Goal: Use online tool/utility: Utilize a website feature to perform a specific function

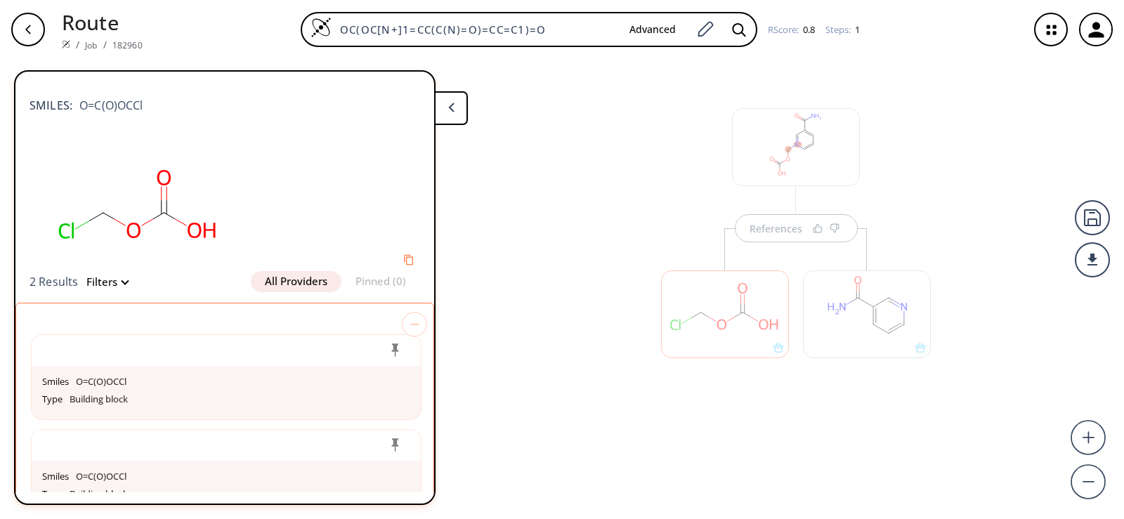
drag, startPoint x: 221, startPoint y: 235, endPoint x: 119, endPoint y: 212, distance: 104.7
click at [119, 212] on rect at bounding box center [139, 205] width 218 height 134
drag, startPoint x: 133, startPoint y: 103, endPoint x: 67, endPoint y: 101, distance: 66.1
click at [67, 101] on div "SMILES: O=C(O)OCCl" at bounding box center [225, 98] width 391 height 31
copy span "O=C(O)OCCl"
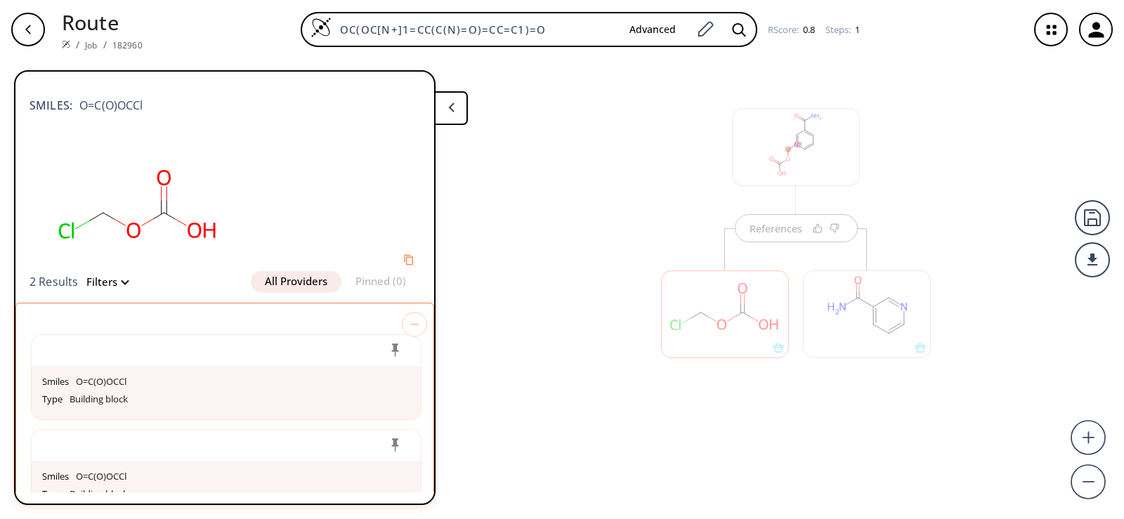
click at [713, 56] on div "Route / Job / 182960 OC(OC[N+]1=CC(C(N)=O)=CC=C1)=O Advanced RScore : 0.8 Steps…" at bounding box center [562, 29] width 1124 height 59
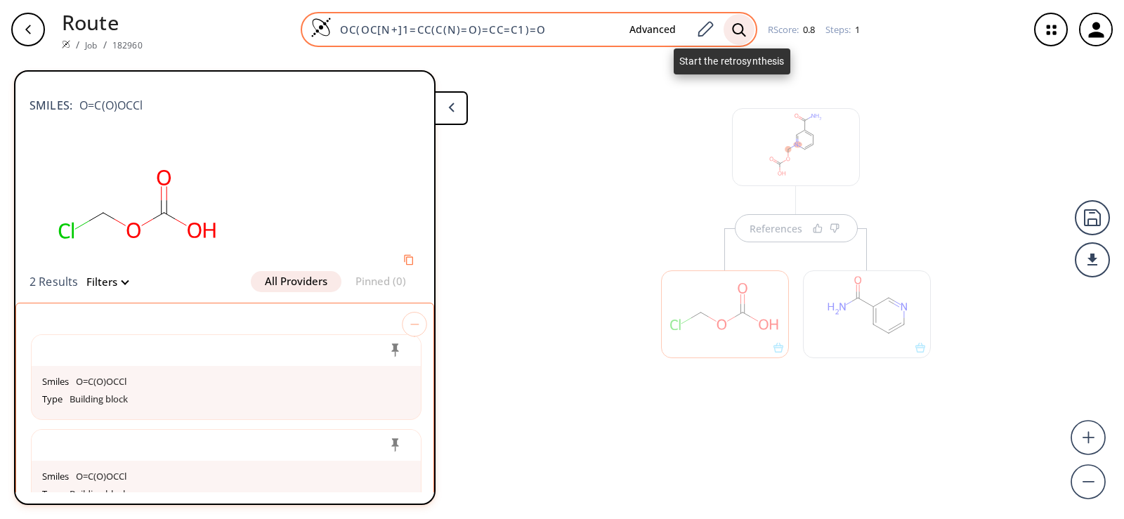
click at [724, 33] on div at bounding box center [739, 29] width 31 height 31
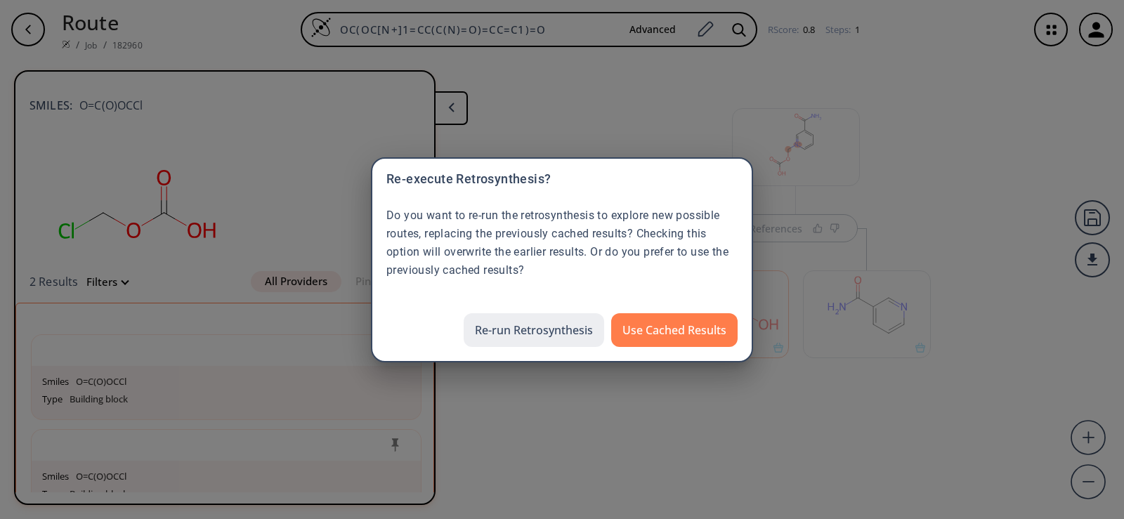
click at [555, 335] on button "Re-run Retrosynthesis" at bounding box center [534, 330] width 141 height 34
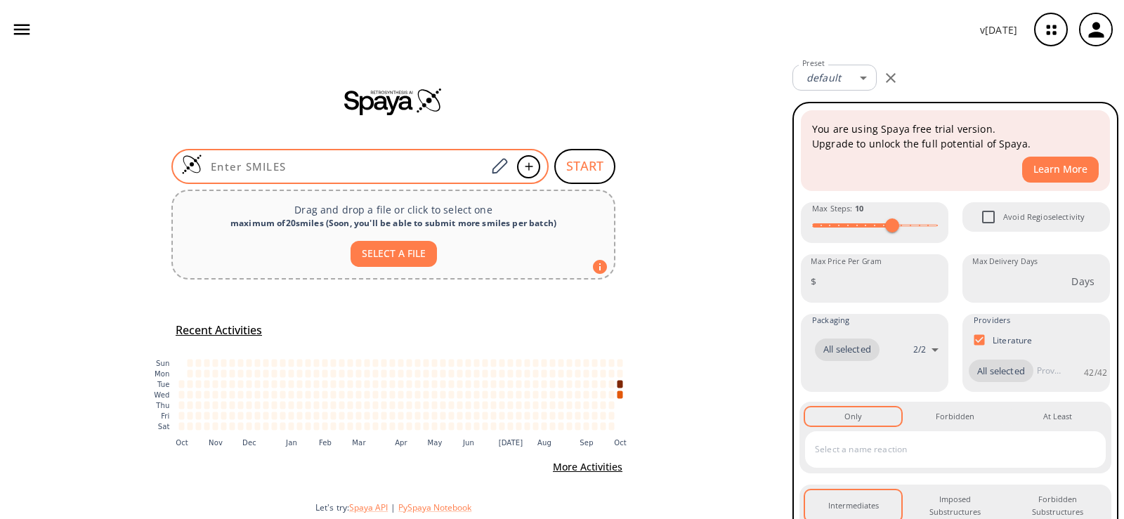
type input "O=C(O)OCCl"
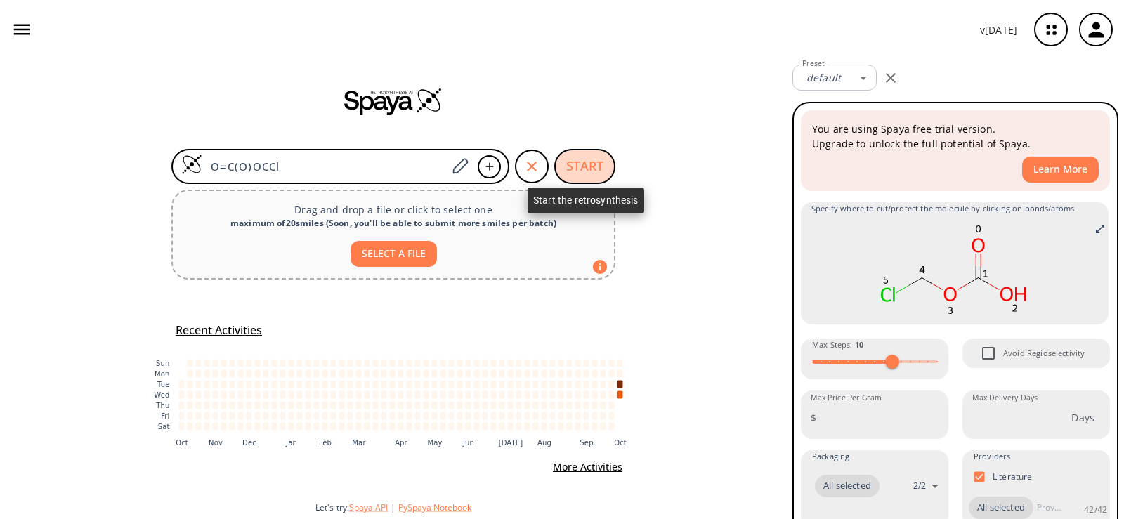
click at [595, 167] on button "START" at bounding box center [584, 166] width 61 height 35
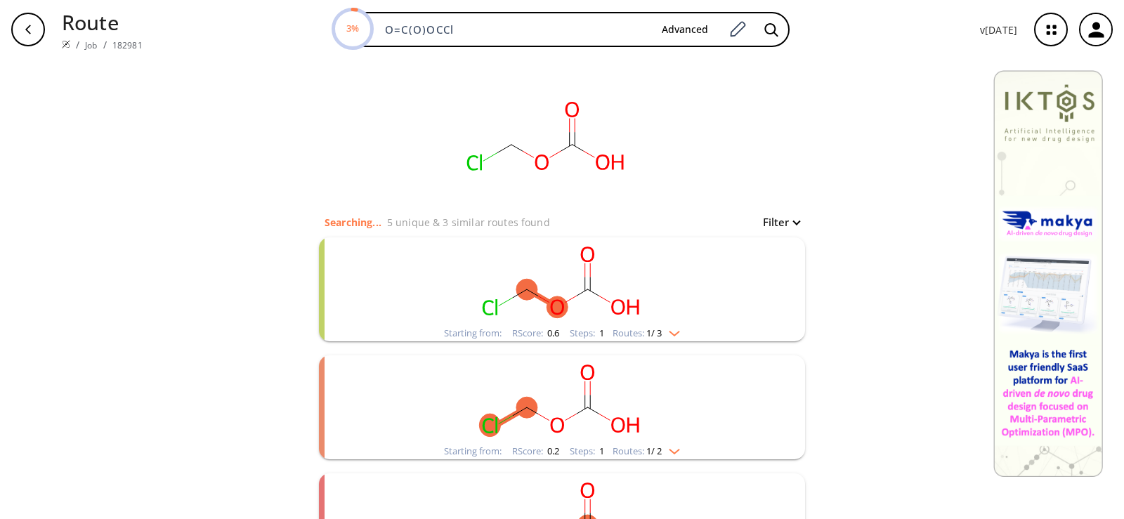
click at [550, 259] on rect "clusters" at bounding box center [561, 282] width 365 height 88
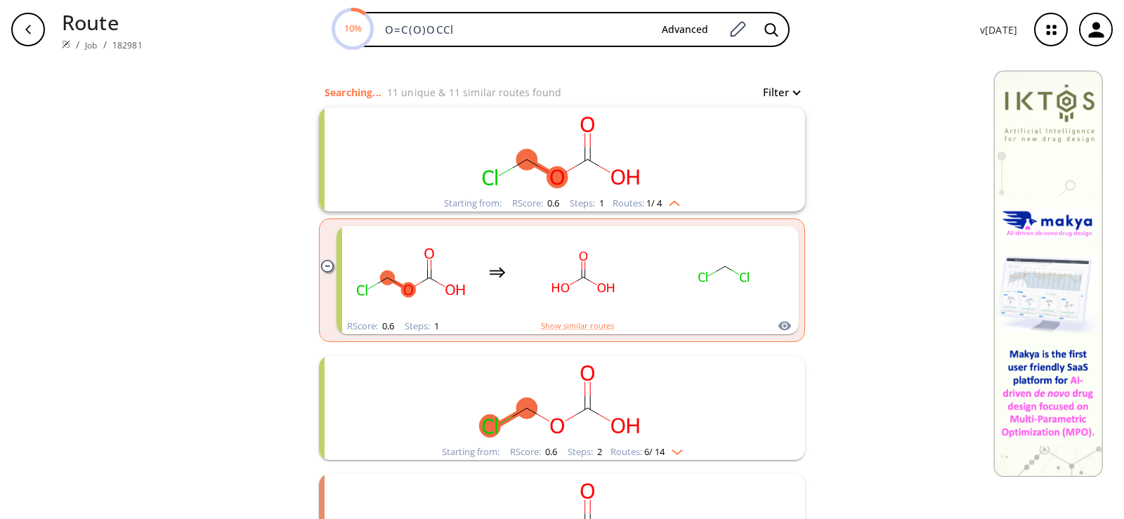
scroll to position [211, 0]
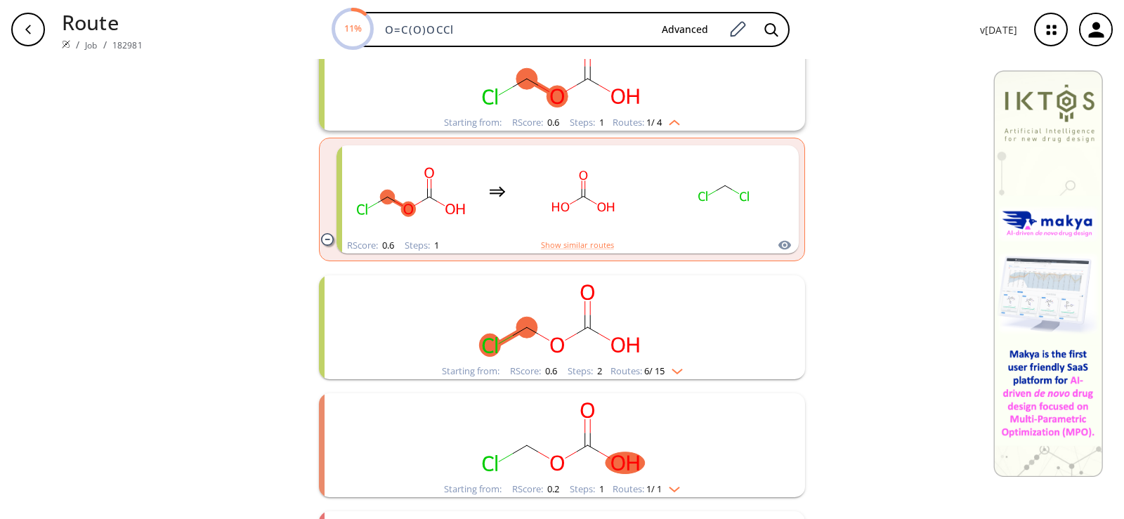
click at [577, 293] on ellipse "clusters" at bounding box center [587, 293] width 21 height 22
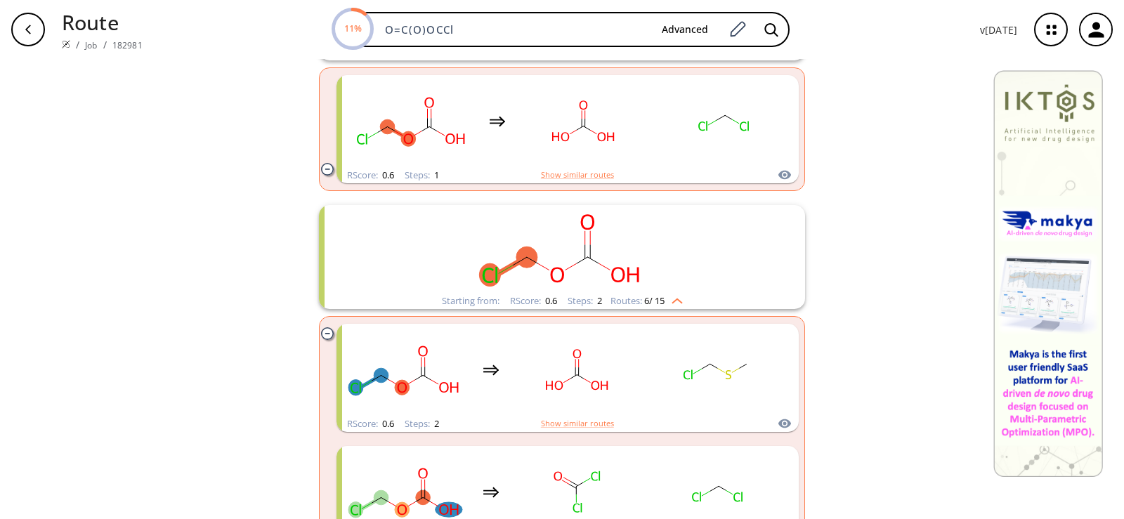
scroll to position [351, 0]
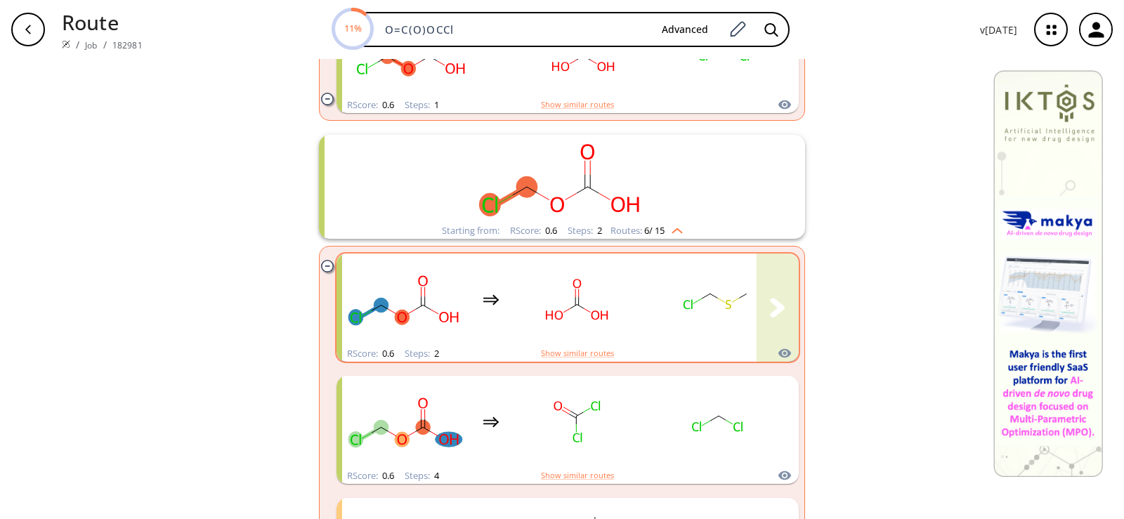
click at [570, 292] on rect "clusters" at bounding box center [577, 300] width 126 height 88
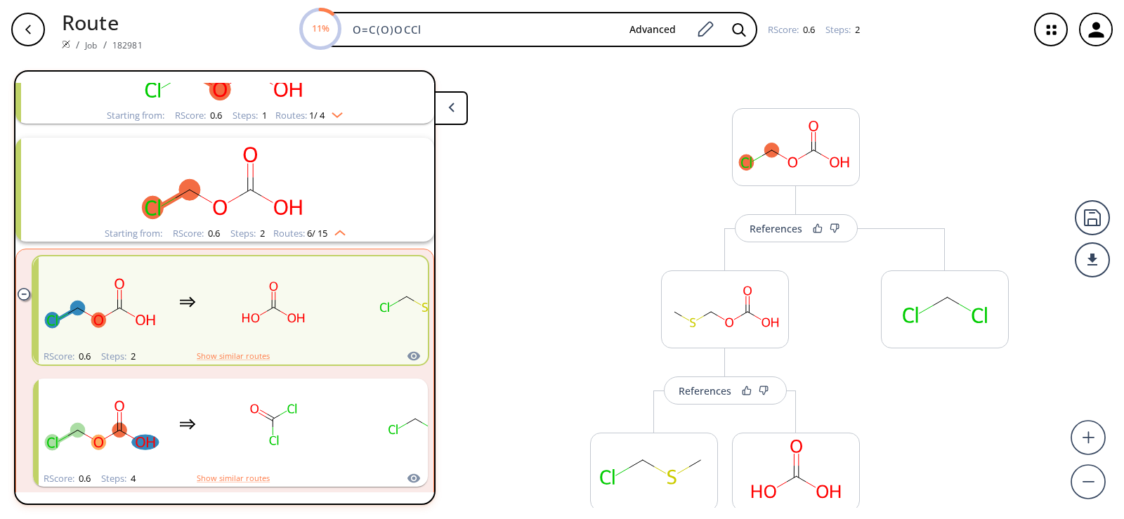
scroll to position [146, 0]
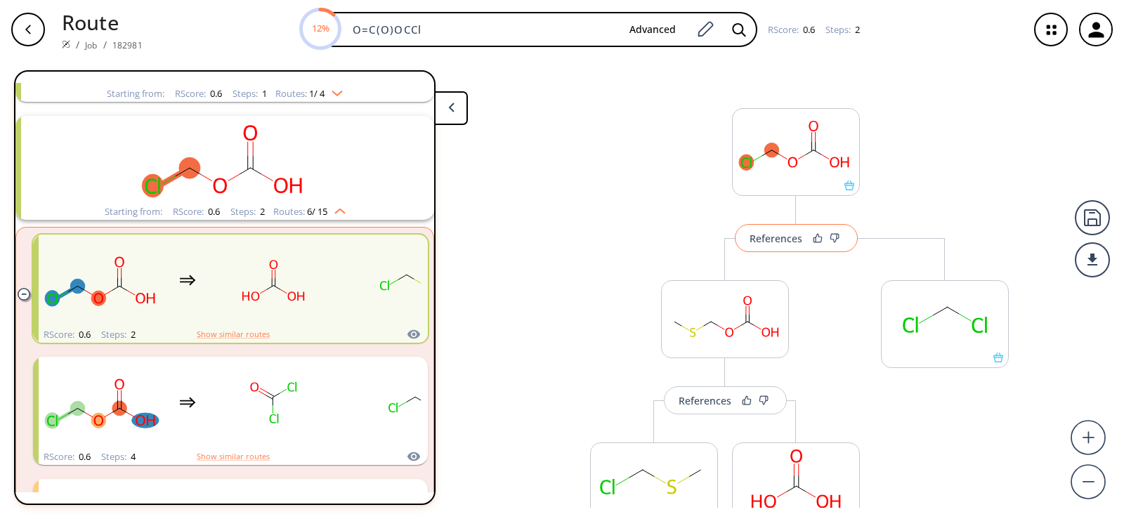
click at [765, 249] on button "References" at bounding box center [796, 238] width 123 height 28
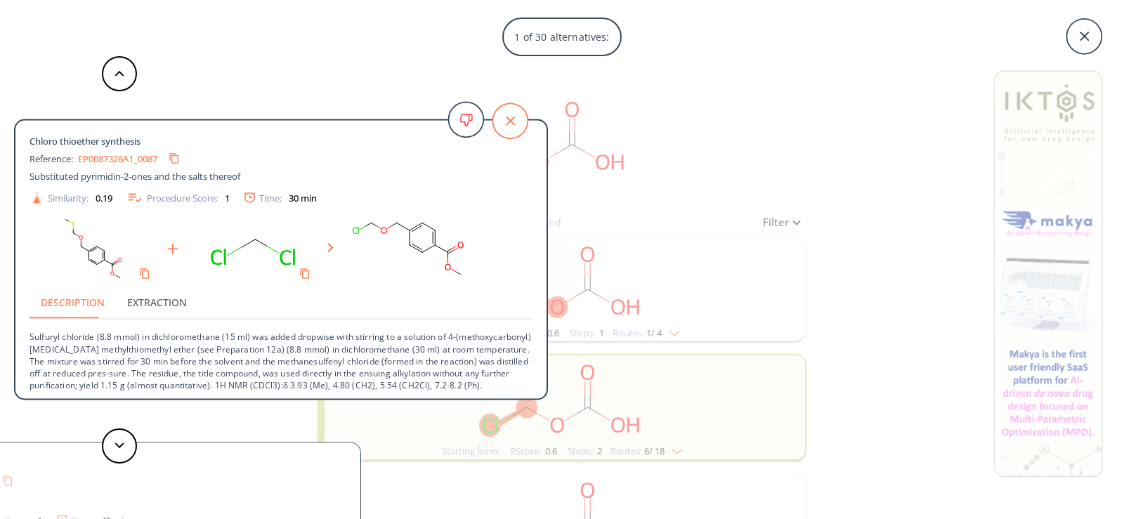
click at [505, 124] on icon at bounding box center [510, 120] width 35 height 35
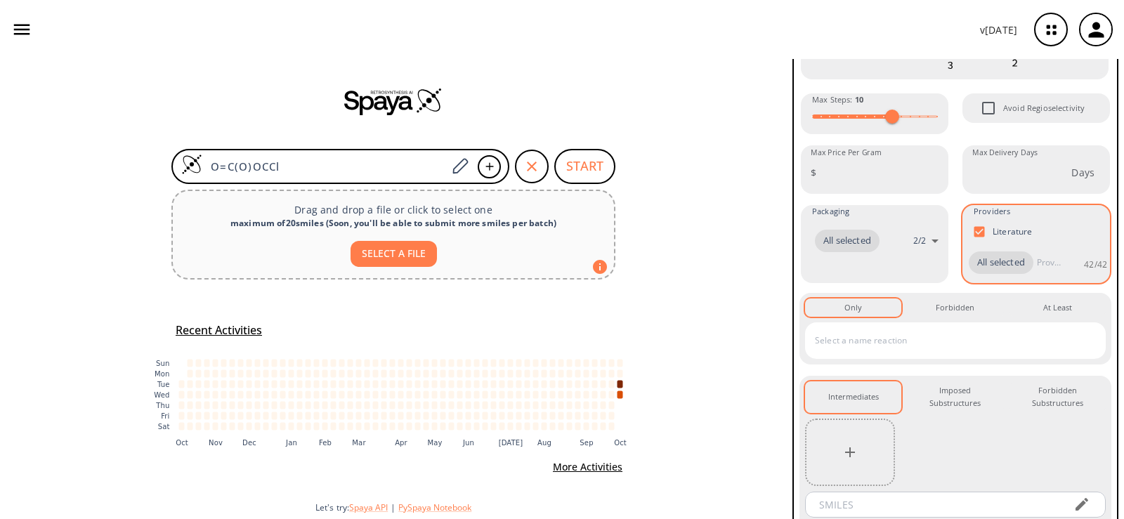
scroll to position [252, 0]
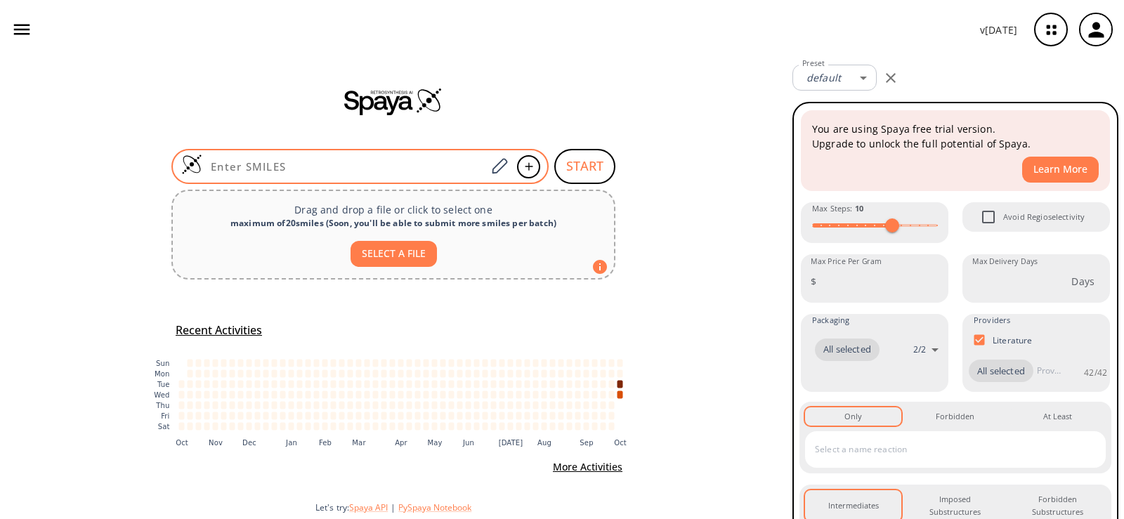
click at [415, 171] on input at bounding box center [344, 167] width 284 height 14
paste input "CN(C)CCC1=CNC2=C1C(OC(CN(C)C)=O)=CC=C2"
type input "CN(C)CCC1=CNC2=C1C(OC(CN(C)C)=O)=CC=C2"
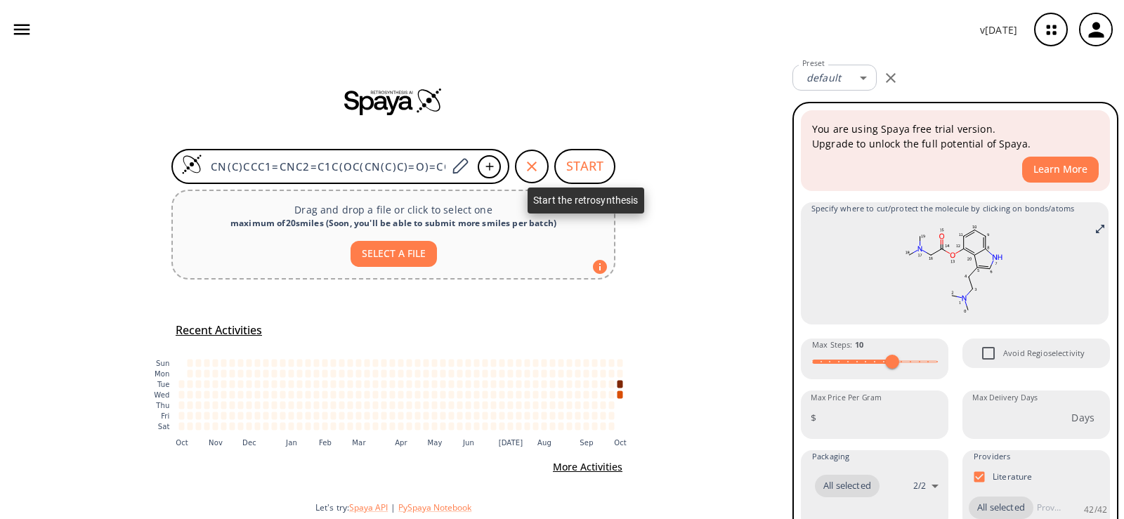
click at [592, 164] on button "START" at bounding box center [584, 166] width 61 height 35
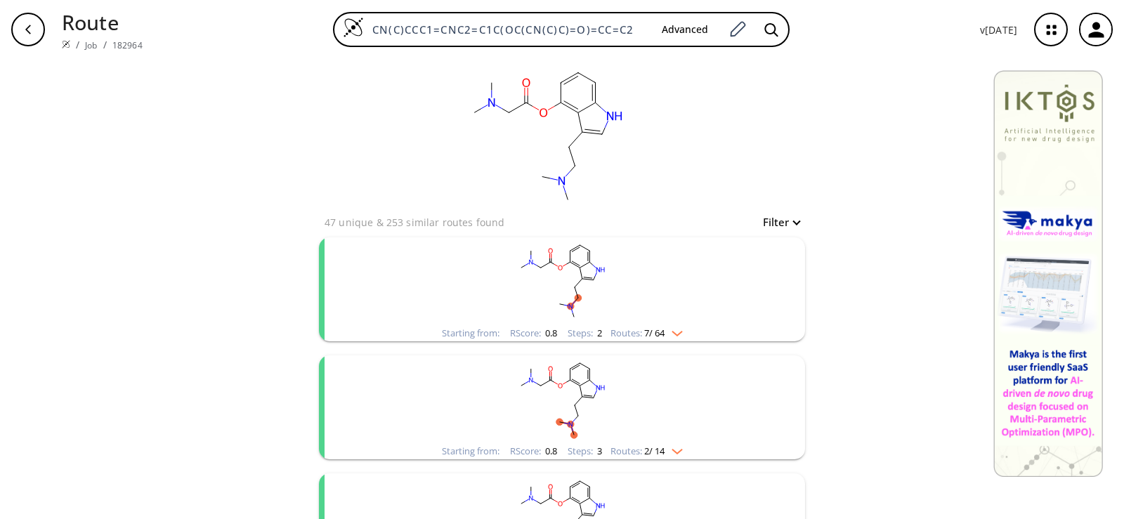
click at [566, 292] on rect "clusters" at bounding box center [561, 282] width 365 height 88
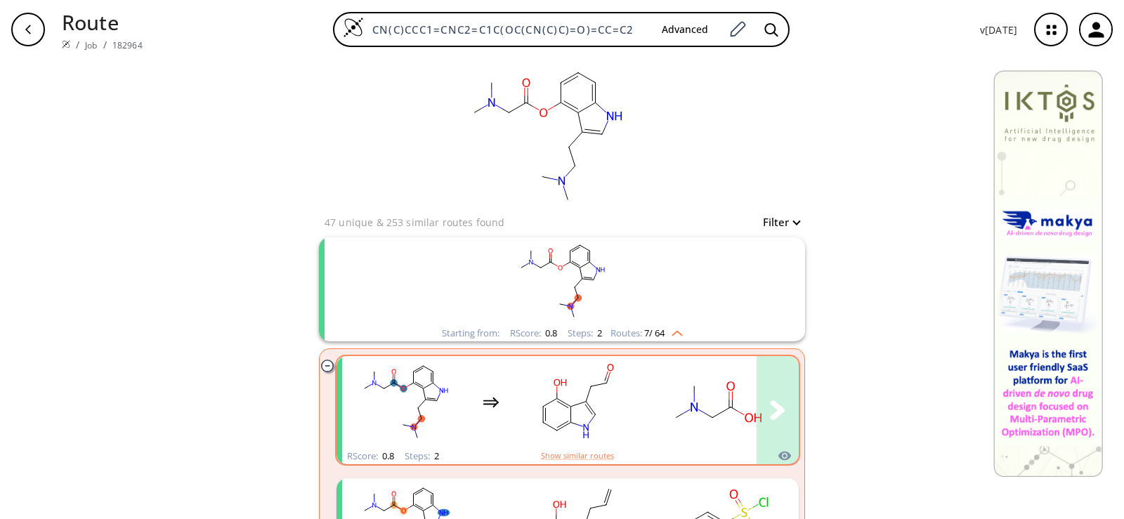
click at [519, 394] on rect "clusters" at bounding box center [577, 402] width 126 height 88
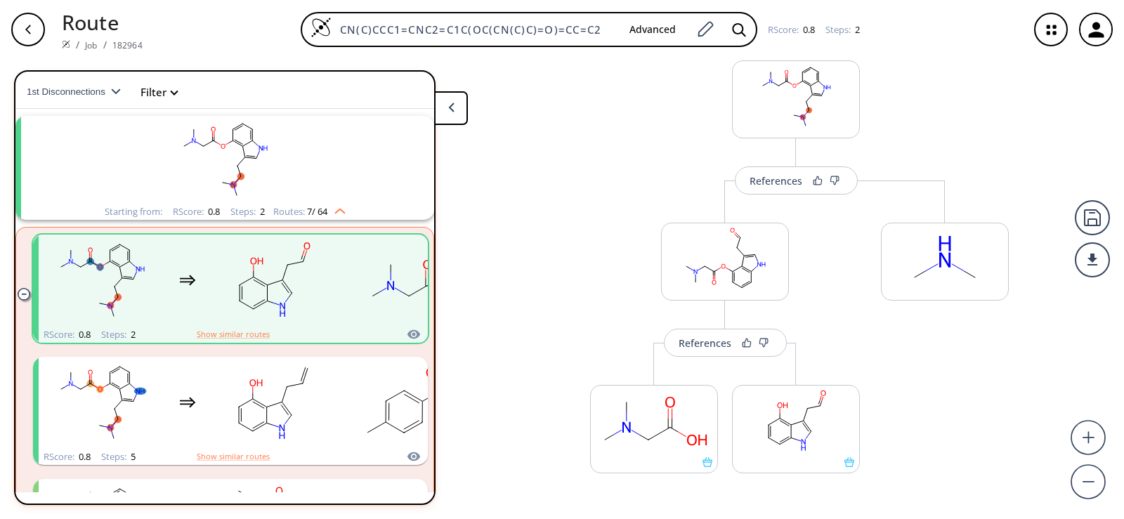
scroll to position [70, 0]
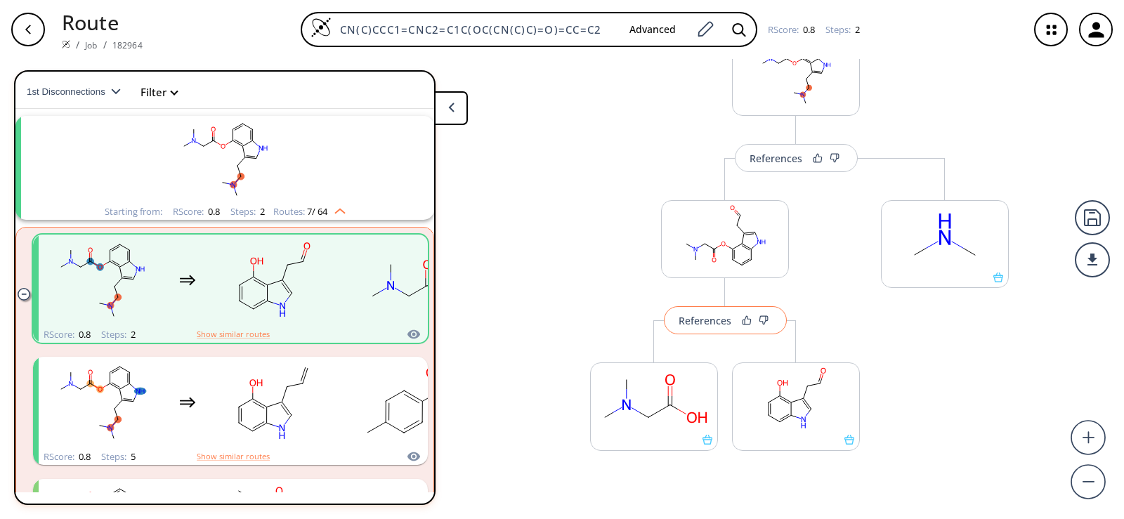
click at [704, 329] on button "References" at bounding box center [725, 320] width 123 height 28
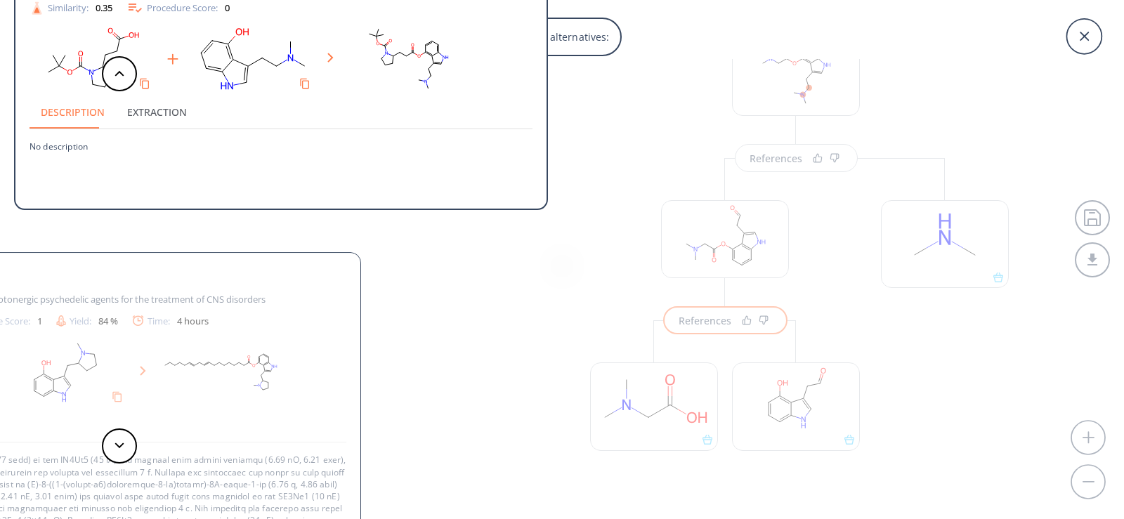
scroll to position [0, 0]
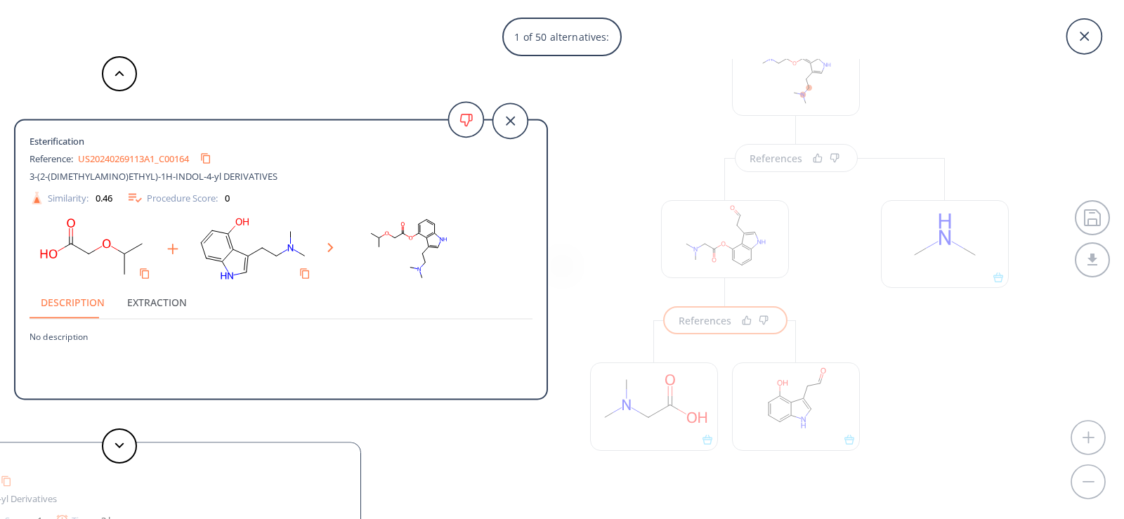
click at [185, 161] on link "US20240269113A1_C00164" at bounding box center [133, 158] width 111 height 9
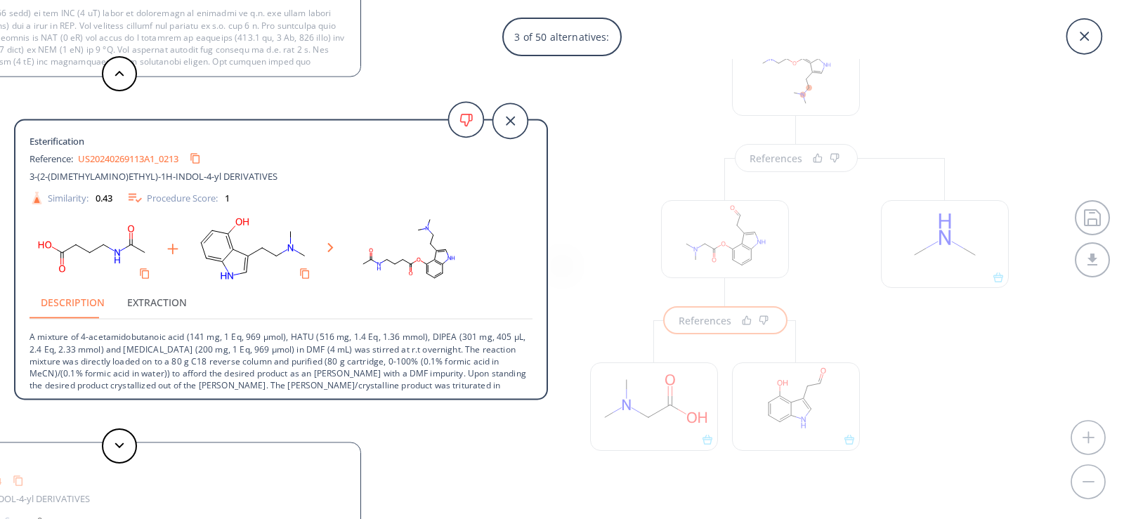
click at [170, 158] on link "US20240269113A1_0213" at bounding box center [128, 158] width 100 height 9
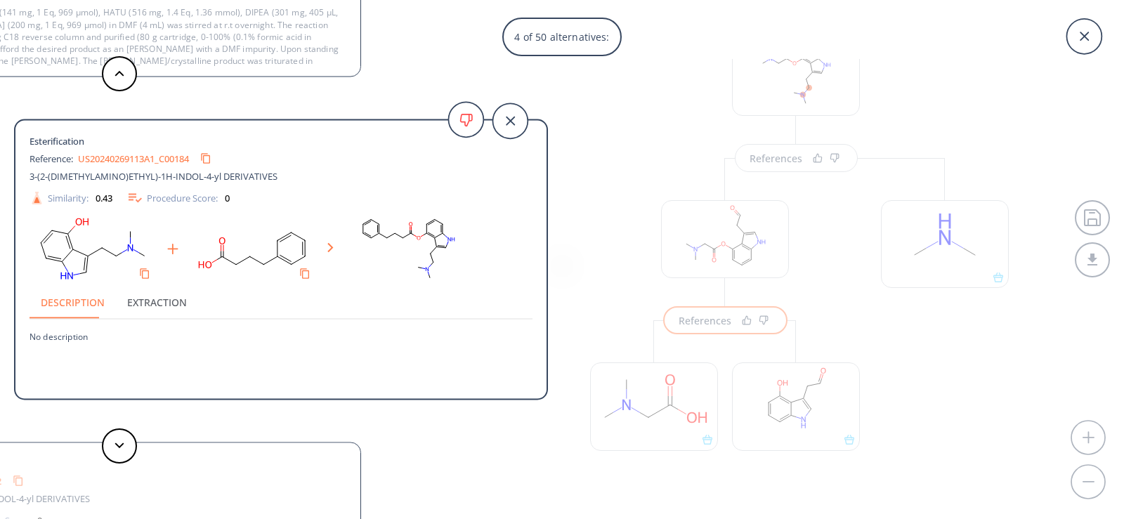
click at [185, 161] on link "US20240269113A1_C00184" at bounding box center [133, 158] width 111 height 9
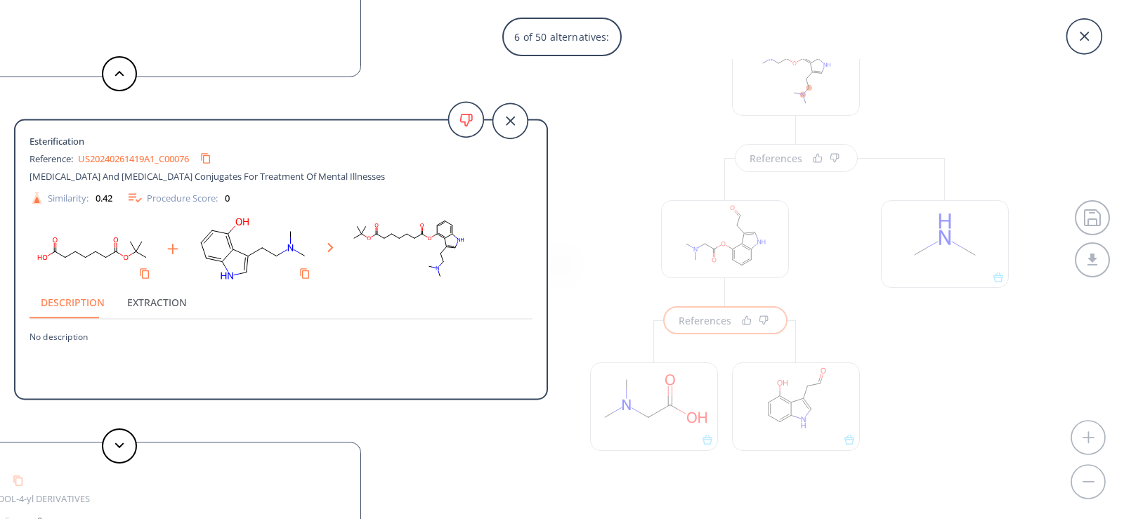
click at [189, 163] on link "US20240261419A1_C00076" at bounding box center [133, 158] width 111 height 9
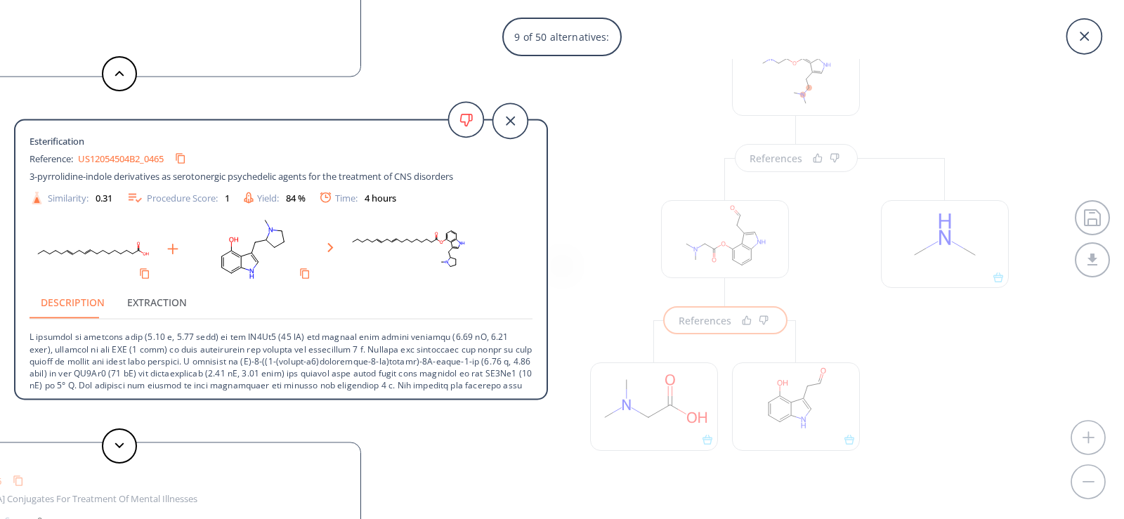
click at [127, 156] on link "US12054504B2_0465" at bounding box center [121, 158] width 86 height 9
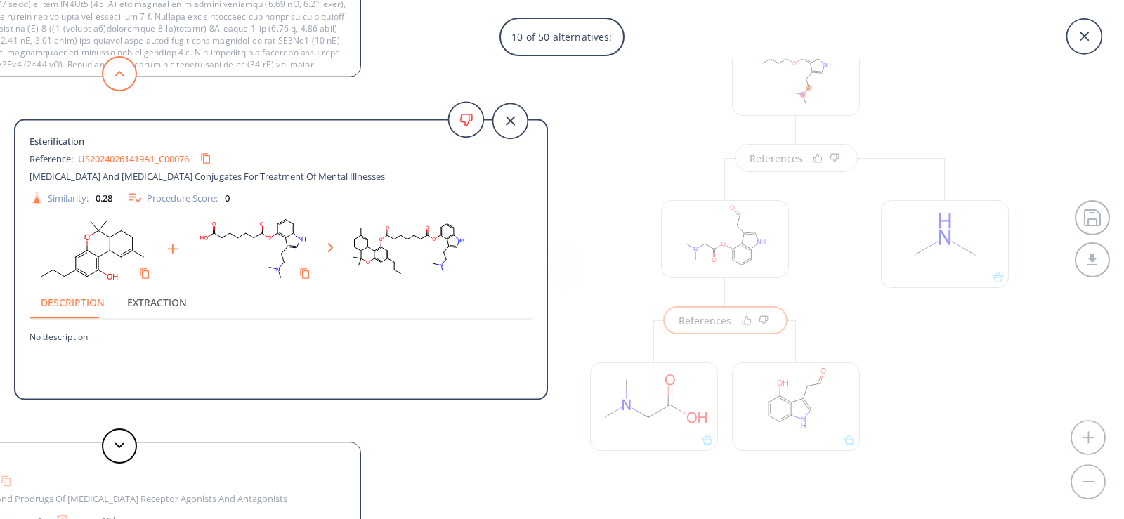
click at [124, 78] on button at bounding box center [119, 73] width 35 height 35
click at [177, 160] on link "US20240261419A1_C00076" at bounding box center [133, 158] width 111 height 9
